Goal: Task Accomplishment & Management: Use online tool/utility

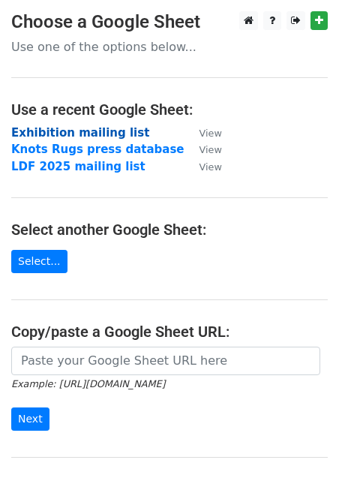
click at [89, 134] on strong "Exhibition mailing list" at bounding box center [80, 133] width 138 height 14
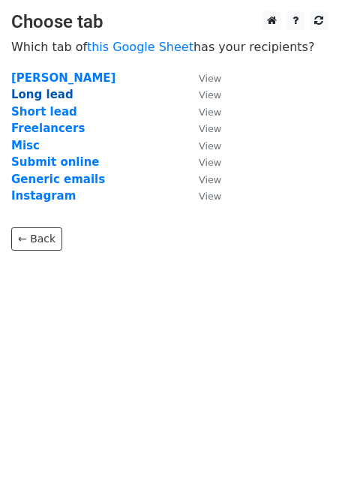
click at [48, 95] on strong "Long lead" at bounding box center [42, 95] width 62 height 14
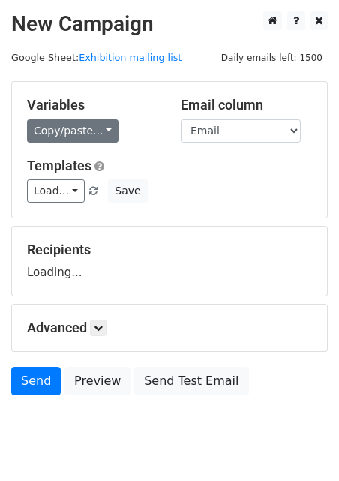
click at [57, 132] on link "Copy/paste..." at bounding box center [73, 130] width 92 height 23
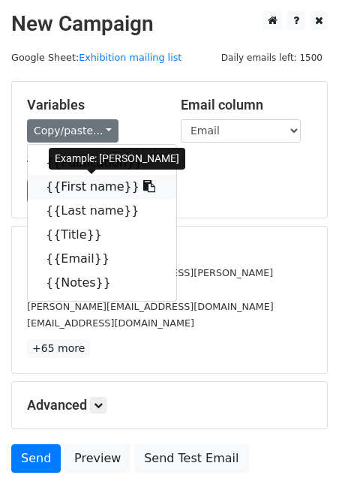
click at [63, 179] on link "{{First name}}" at bounding box center [102, 187] width 149 height 24
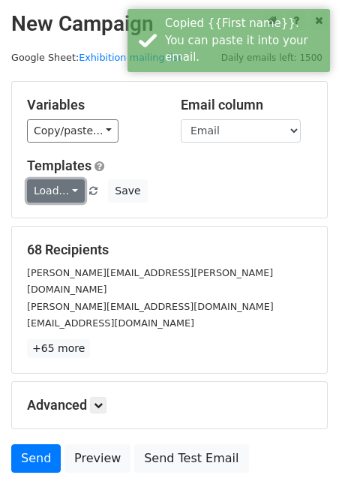
click at [71, 188] on link "Load..." at bounding box center [56, 190] width 58 height 23
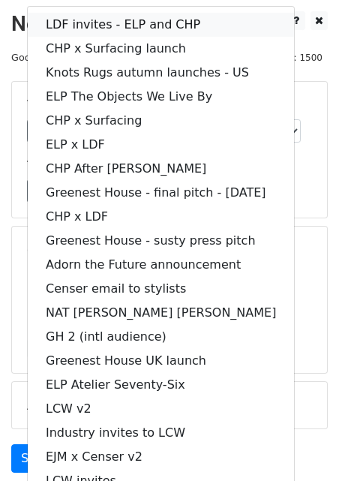
click at [65, 30] on link "LDF invites - ELP and CHP" at bounding box center [161, 25] width 266 height 24
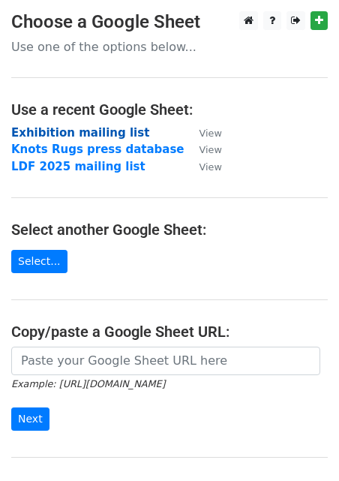
click at [104, 134] on strong "Exhibition mailing list" at bounding box center [80, 133] width 138 height 14
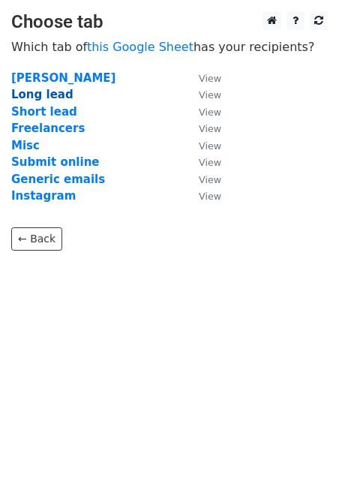
click at [50, 89] on strong "Long lead" at bounding box center [42, 95] width 62 height 14
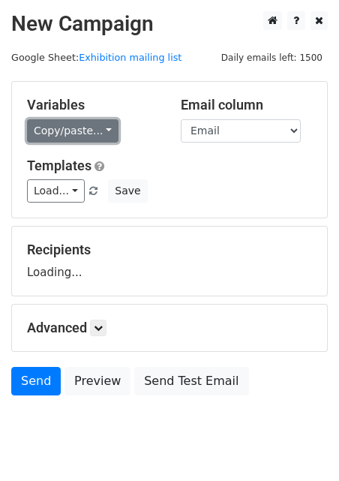
click at [54, 131] on link "Copy/paste..." at bounding box center [73, 130] width 92 height 23
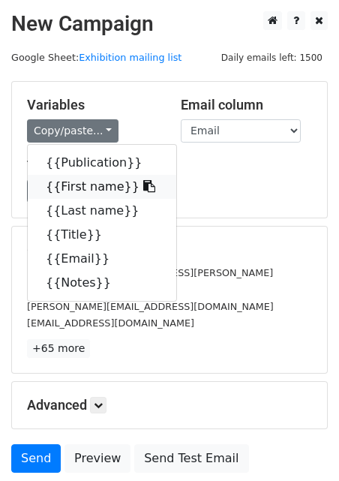
click at [55, 177] on link "{{First name}}" at bounding box center [102, 187] width 149 height 24
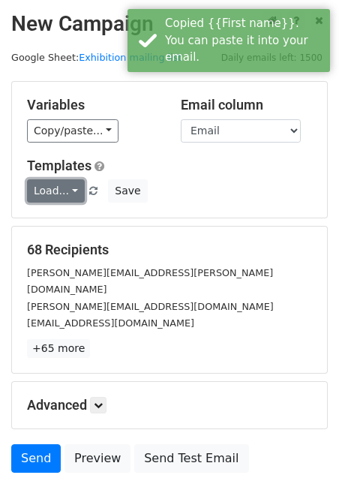
click at [55, 191] on link "Load..." at bounding box center [56, 190] width 58 height 23
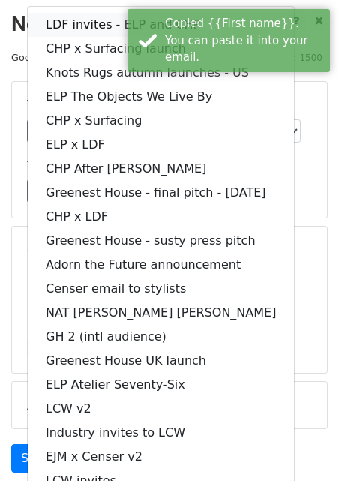
click at [56, 32] on link "LDF invites - ELP and CHP" at bounding box center [161, 25] width 266 height 24
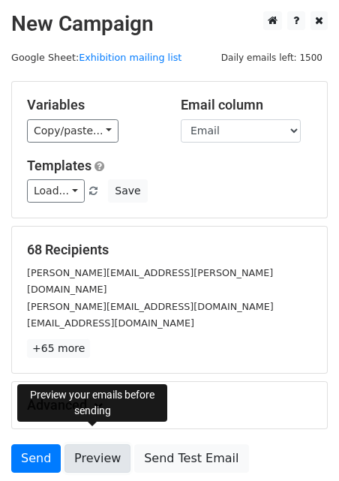
click at [83, 444] on link "Preview" at bounding box center [98, 458] width 66 height 29
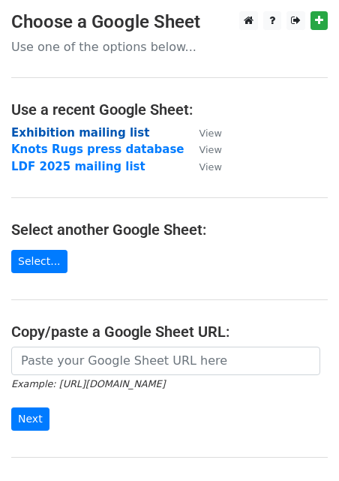
click at [53, 137] on strong "Exhibition mailing list" at bounding box center [80, 133] width 138 height 14
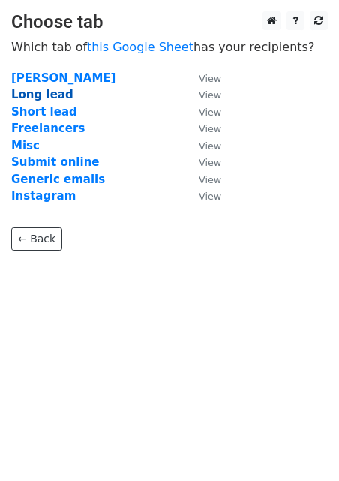
click at [54, 96] on strong "Long lead" at bounding box center [42, 95] width 62 height 14
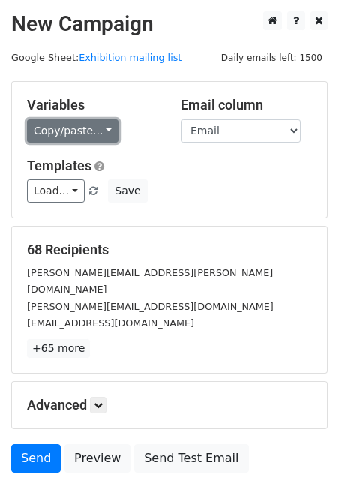
click at [46, 128] on link "Copy/paste..." at bounding box center [73, 130] width 92 height 23
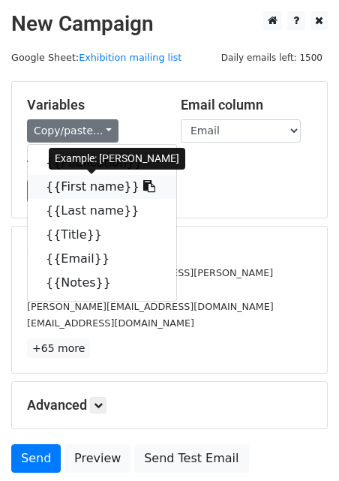
click at [50, 177] on link "{{First name}}" at bounding box center [102, 187] width 149 height 24
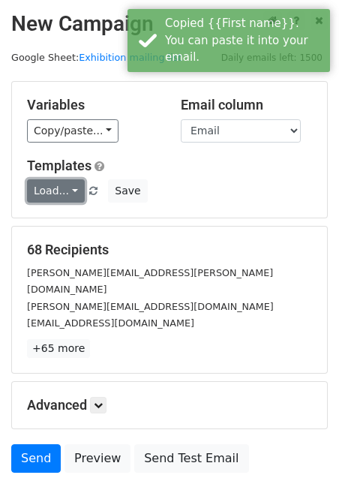
click at [44, 199] on link "Load..." at bounding box center [56, 190] width 58 height 23
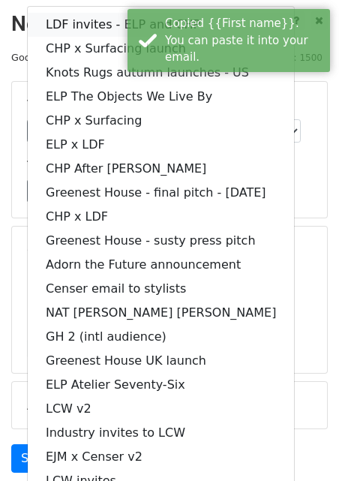
click at [42, 26] on link "LDF invites - ELP and CHP" at bounding box center [161, 25] width 266 height 24
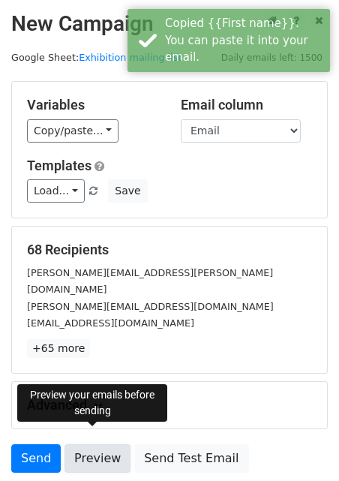
click at [91, 444] on link "Preview" at bounding box center [98, 458] width 66 height 29
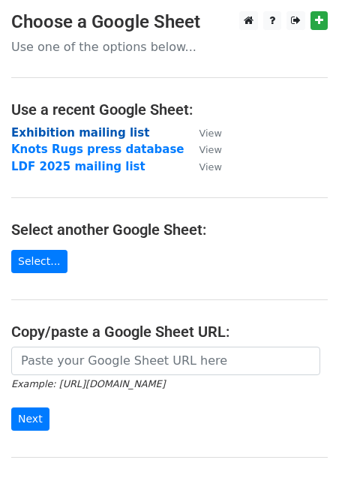
click at [52, 131] on strong "Exhibition mailing list" at bounding box center [80, 133] width 138 height 14
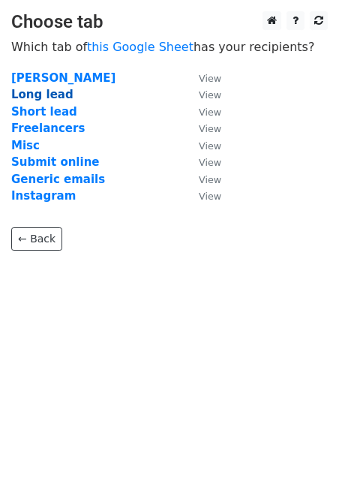
click at [46, 95] on strong "Long lead" at bounding box center [42, 95] width 62 height 14
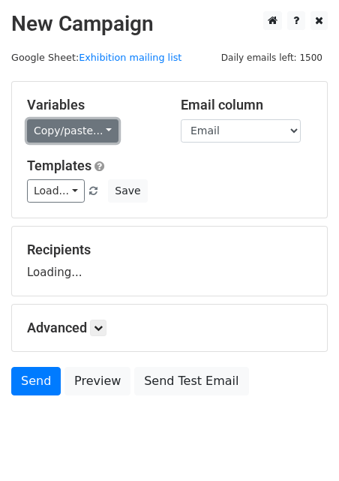
click at [52, 136] on link "Copy/paste..." at bounding box center [73, 130] width 92 height 23
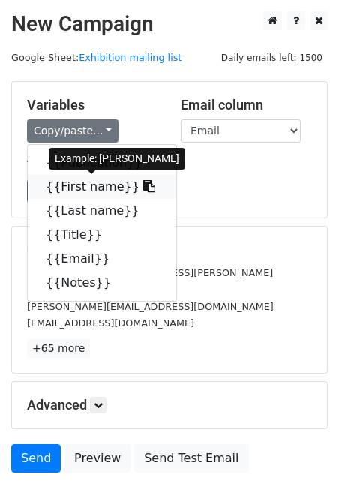
click at [53, 187] on link "{{First name}}" at bounding box center [102, 187] width 149 height 24
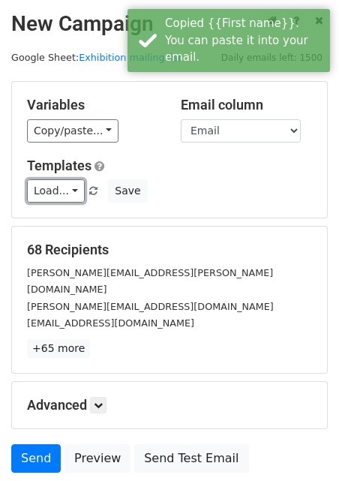
click at [53, 187] on link "Load..." at bounding box center [56, 190] width 58 height 23
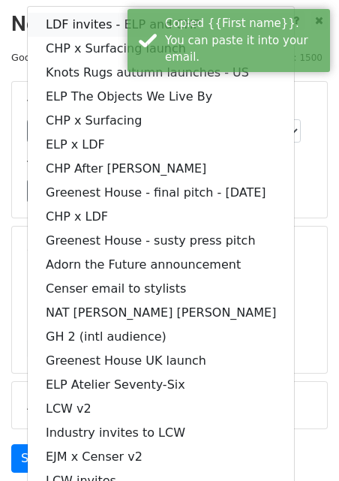
click at [59, 27] on link "LDF invites - ELP and CHP" at bounding box center [161, 25] width 266 height 24
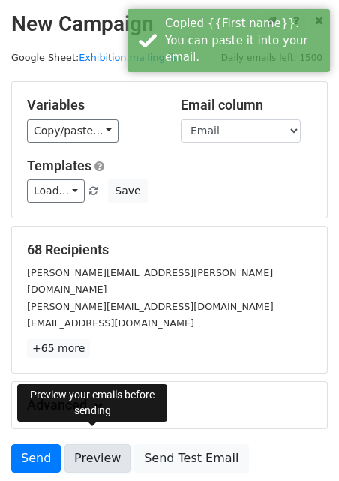
click at [80, 444] on link "Preview" at bounding box center [98, 458] width 66 height 29
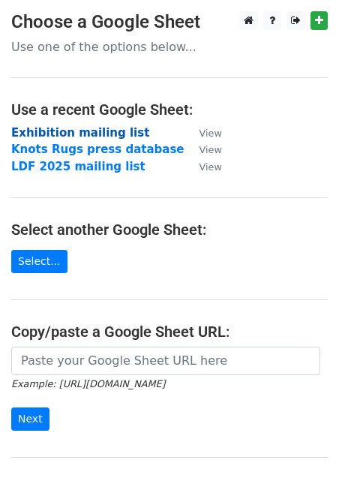
click at [83, 137] on strong "Exhibition mailing list" at bounding box center [80, 133] width 138 height 14
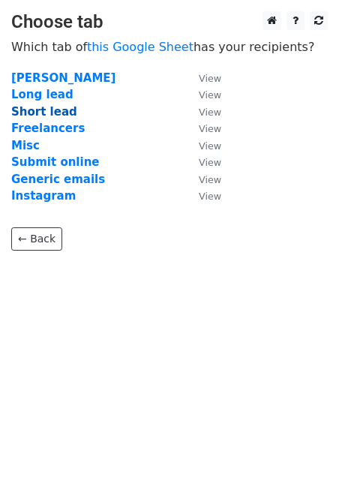
click at [50, 115] on strong "Short lead" at bounding box center [44, 112] width 66 height 14
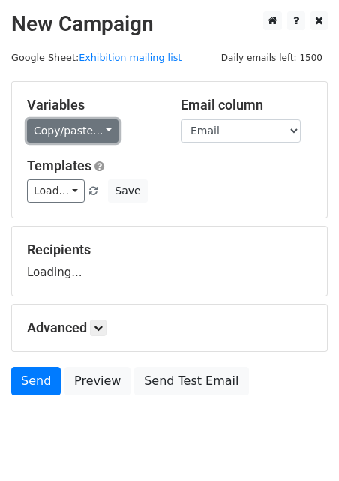
click at [53, 126] on link "Copy/paste..." at bounding box center [73, 130] width 92 height 23
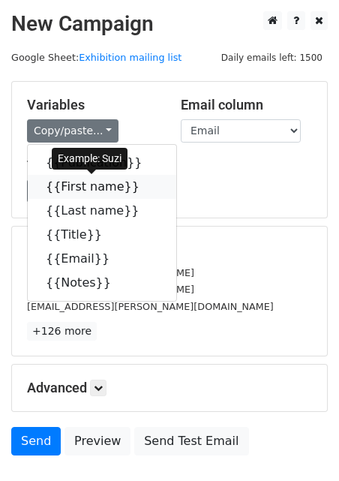
click at [62, 182] on link "{{First name}}" at bounding box center [102, 187] width 149 height 24
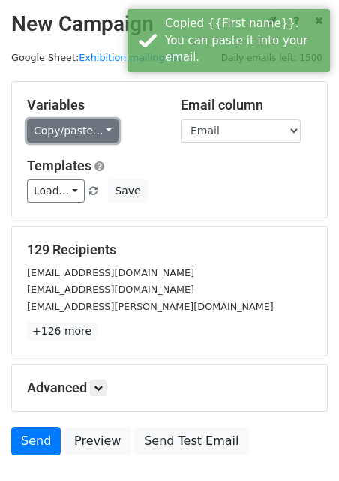
click at [54, 128] on link "Copy/paste..." at bounding box center [73, 130] width 92 height 23
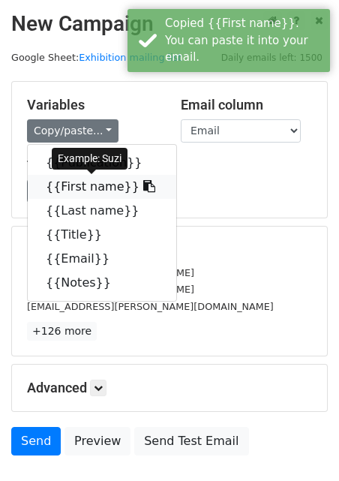
click at [58, 180] on link "{{First name}}" at bounding box center [102, 187] width 149 height 24
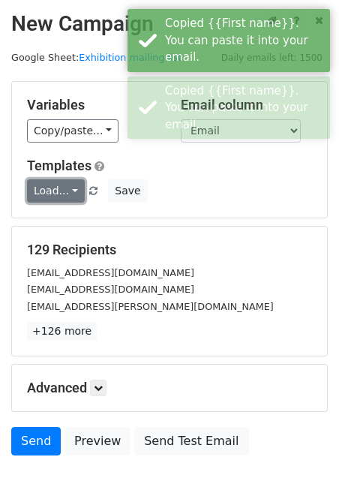
click at [52, 179] on link "Load..." at bounding box center [56, 190] width 58 height 23
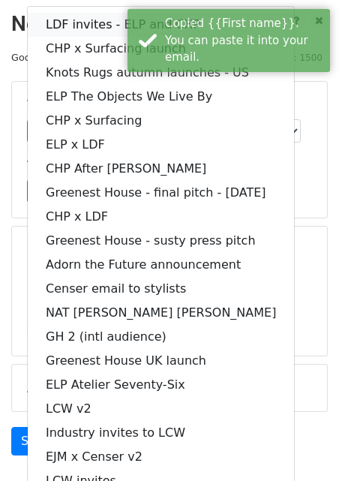
click at [83, 22] on link "LDF invites - ELP and CHP" at bounding box center [161, 25] width 266 height 24
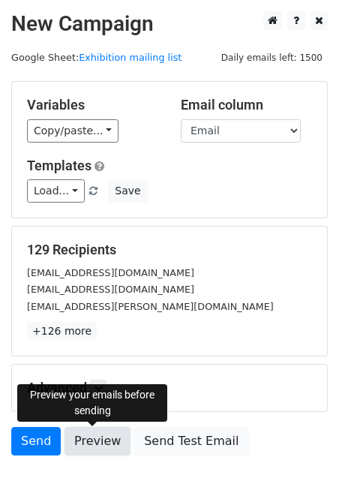
click at [109, 446] on link "Preview" at bounding box center [98, 441] width 66 height 29
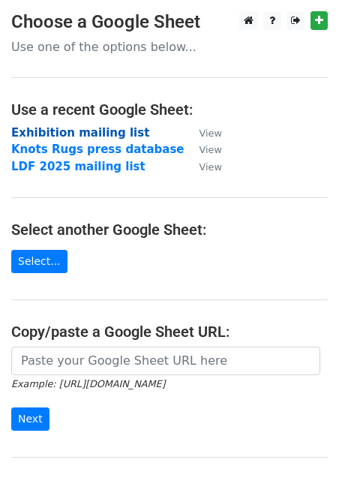
click at [77, 128] on strong "Exhibition mailing list" at bounding box center [80, 133] width 138 height 14
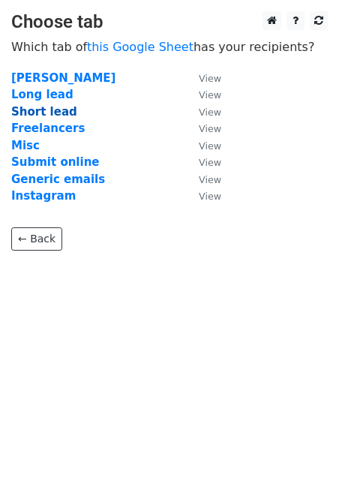
click at [35, 116] on strong "Short lead" at bounding box center [44, 112] width 66 height 14
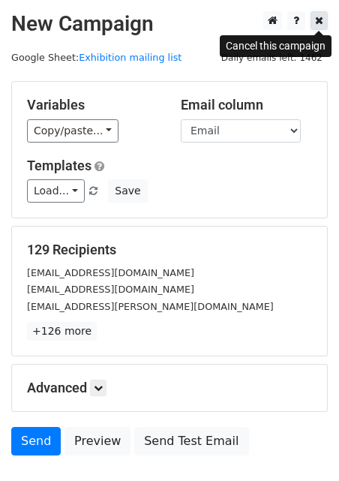
click at [317, 19] on icon at bounding box center [319, 20] width 8 height 11
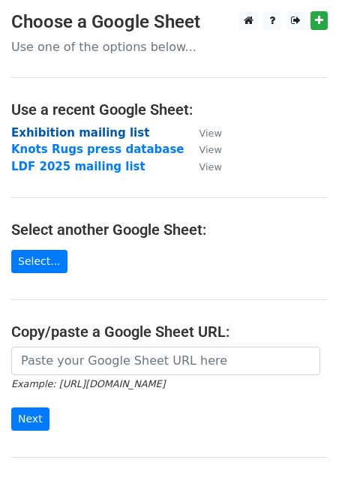
click at [59, 132] on strong "Exhibition mailing list" at bounding box center [80, 133] width 138 height 14
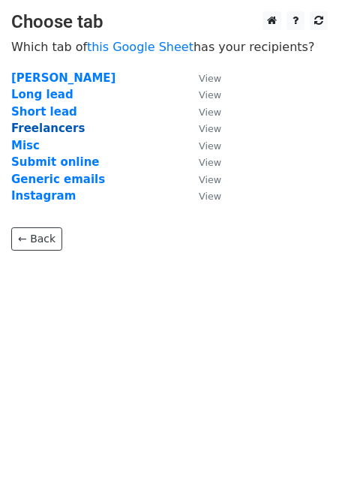
click at [47, 131] on strong "Freelancers" at bounding box center [48, 129] width 74 height 14
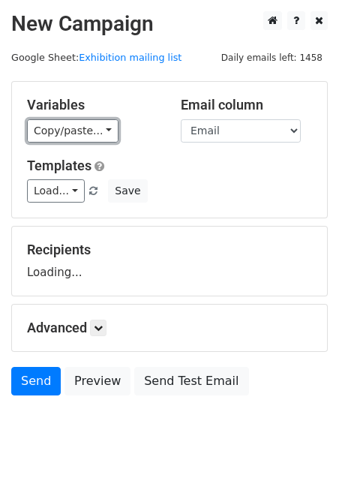
click at [47, 131] on link "Copy/paste..." at bounding box center [73, 130] width 92 height 23
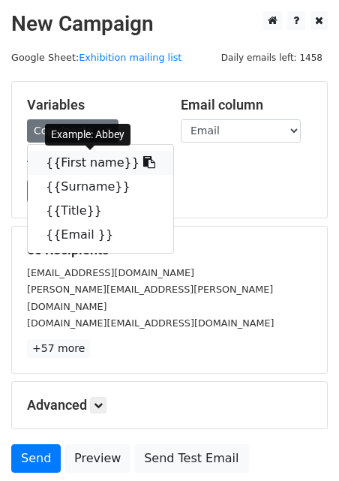
click at [52, 159] on link "{{First name}}" at bounding box center [101, 163] width 146 height 24
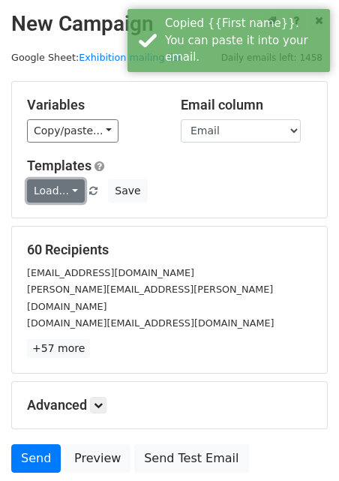
click at [56, 196] on link "Load..." at bounding box center [56, 190] width 58 height 23
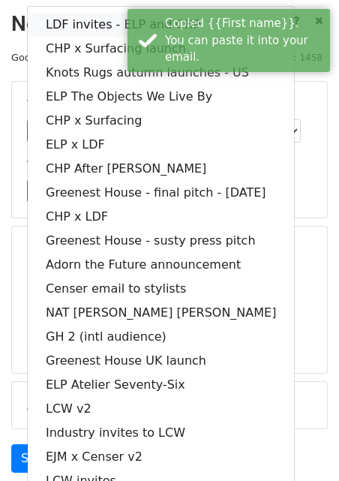
click at [47, 21] on link "LDF invites - ELP and CHP" at bounding box center [161, 25] width 266 height 24
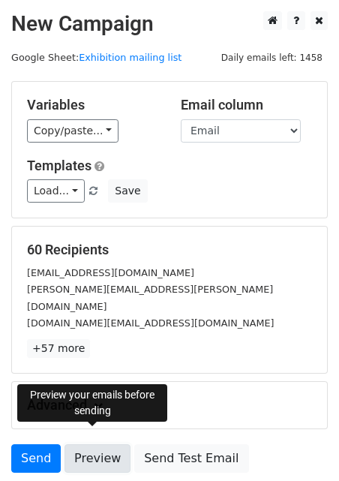
click at [86, 444] on link "Preview" at bounding box center [98, 458] width 66 height 29
